Goal: Task Accomplishment & Management: Manage account settings

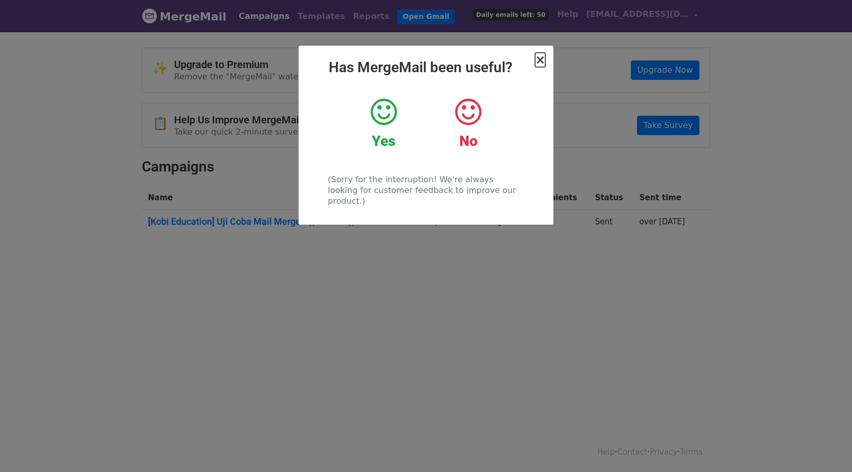
click at [542, 66] on span "×" at bounding box center [540, 60] width 10 height 14
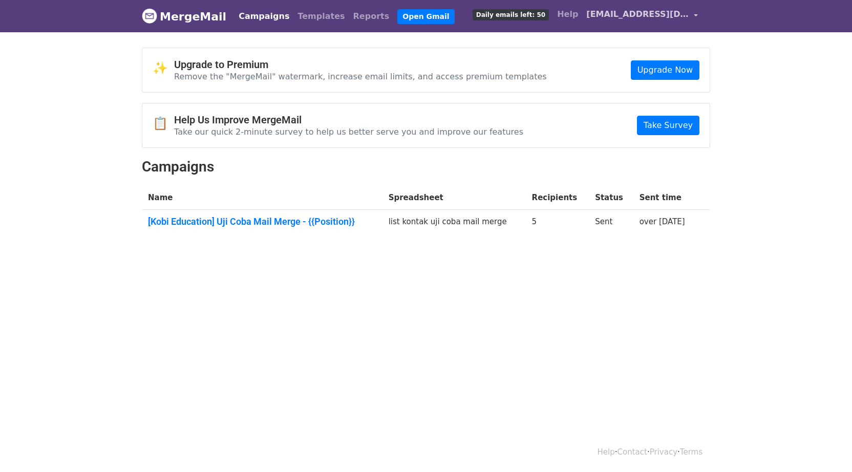
click at [605, 20] on link "[EMAIL_ADDRESS][DOMAIN_NAME]" at bounding box center [642, 16] width 120 height 24
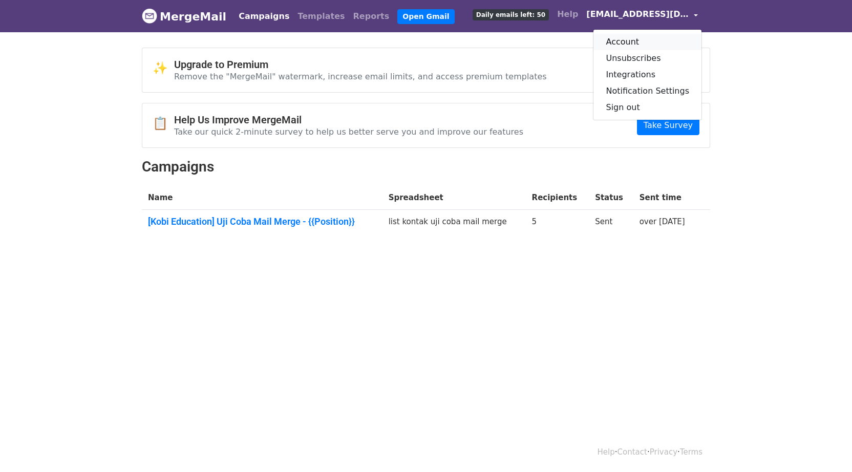
click at [609, 38] on link "Account" at bounding box center [647, 42] width 108 height 16
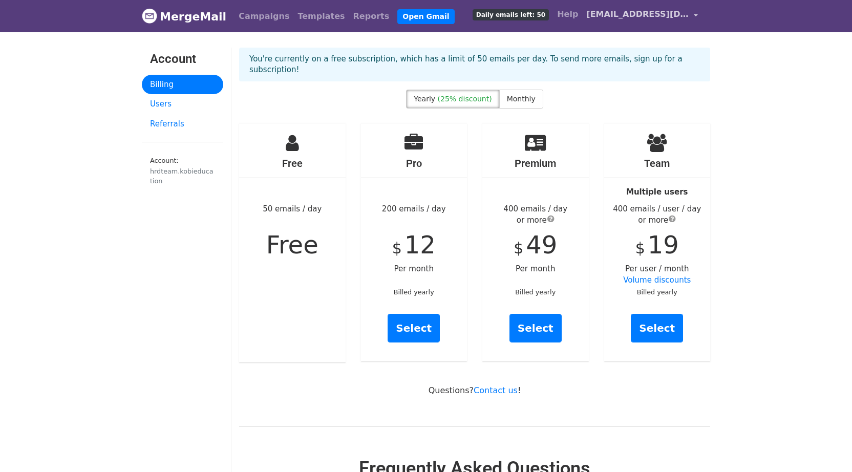
click at [605, 23] on link "[EMAIL_ADDRESS][DOMAIN_NAME]" at bounding box center [642, 16] width 120 height 24
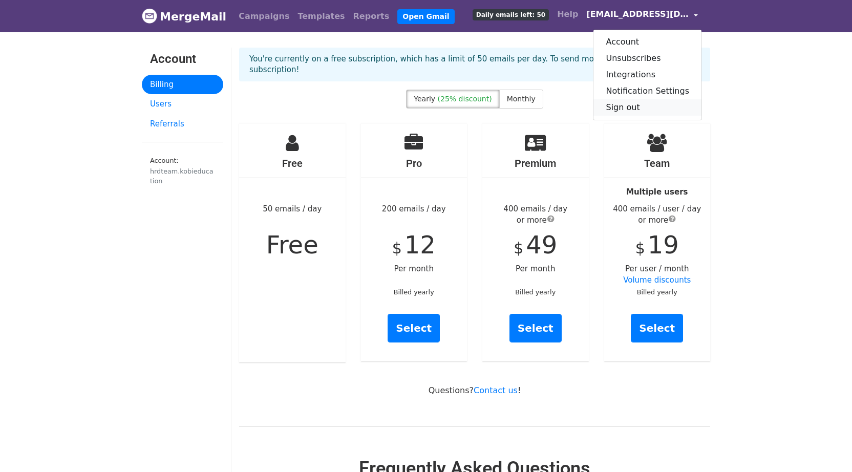
click at [612, 111] on link "Sign out" at bounding box center [647, 107] width 108 height 16
